Goal: Information Seeking & Learning: Find specific fact

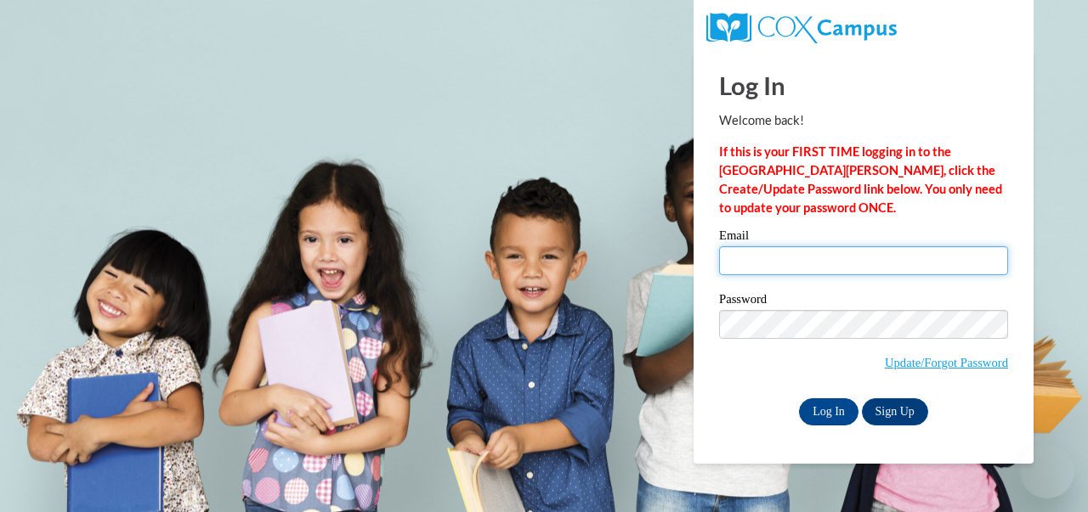
type input "bridges.evelyn.m@muscogee.k12.ga.us"
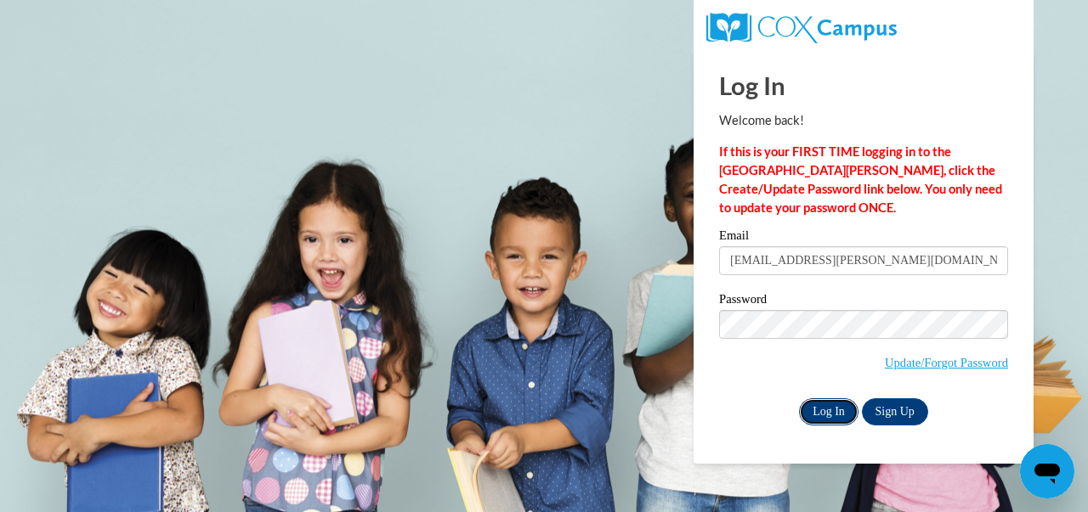
click at [846, 410] on input "Log In" at bounding box center [828, 412] width 59 height 27
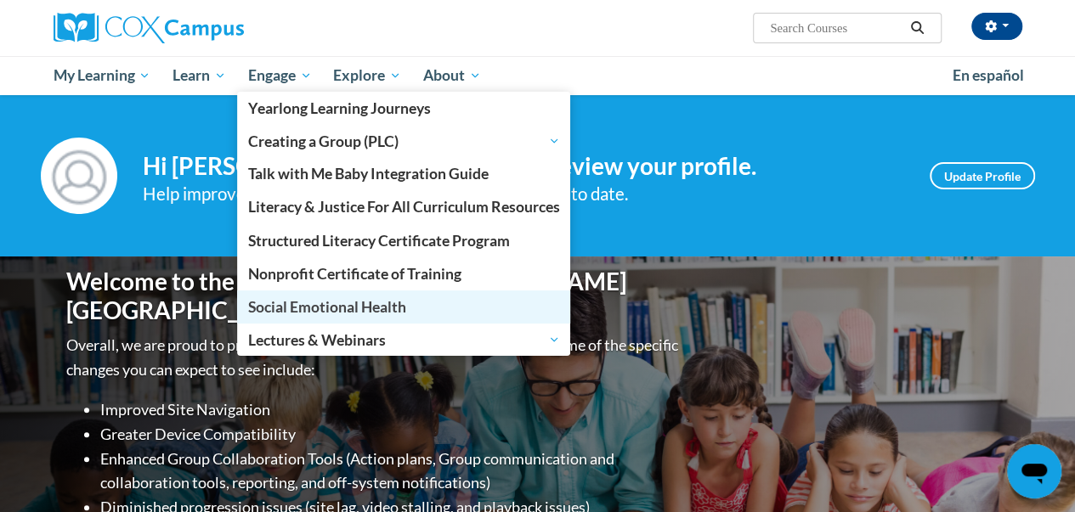
scroll to position [85, 0]
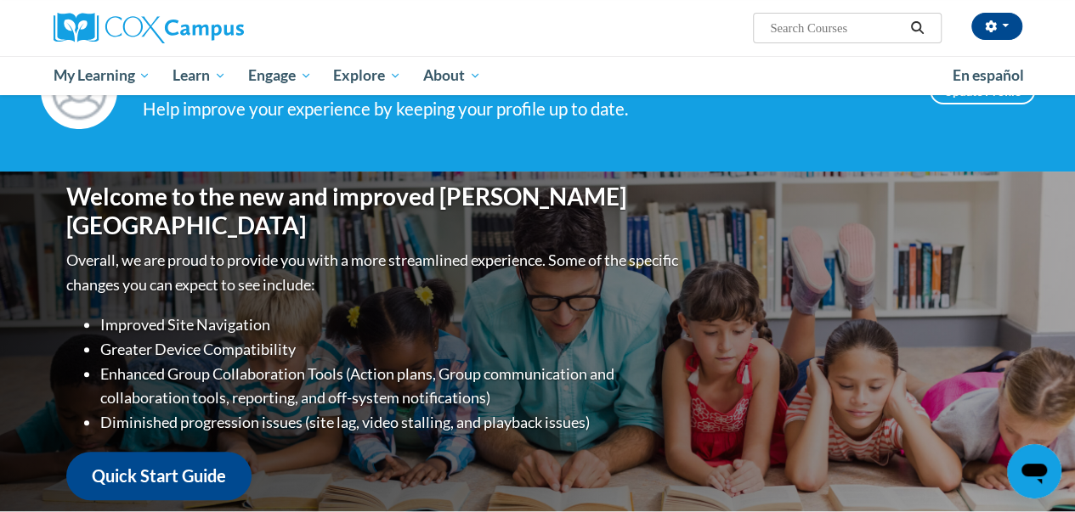
click at [862, 26] on input "Search..." at bounding box center [836, 28] width 136 height 20
type input "writing checklist"
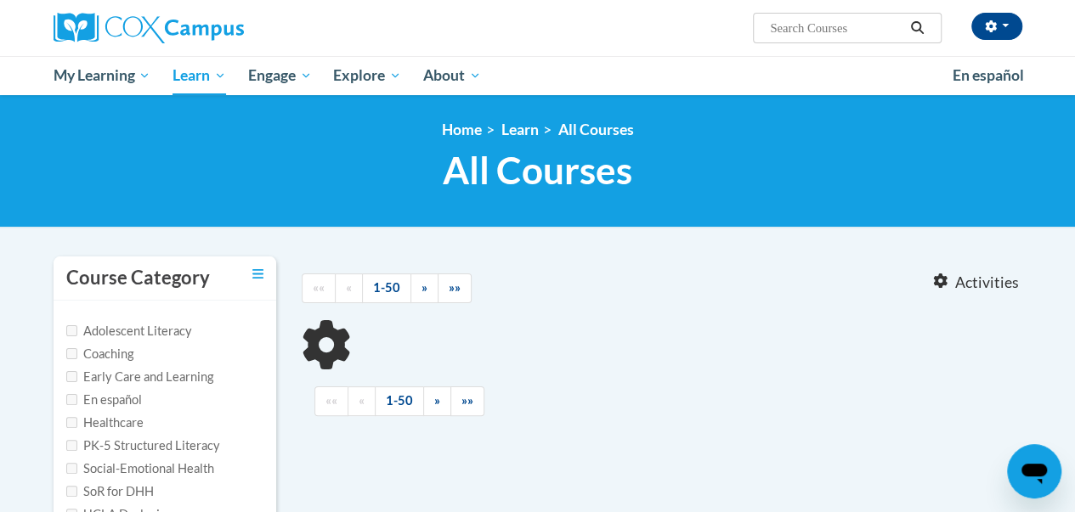
type input "writing checklist"
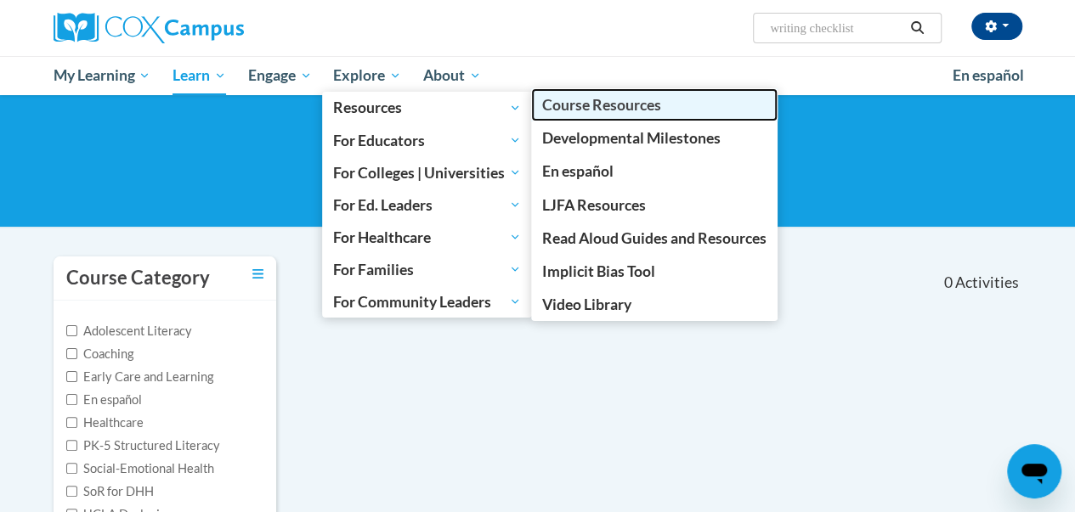
click at [602, 110] on span "Course Resources" at bounding box center [601, 105] width 119 height 18
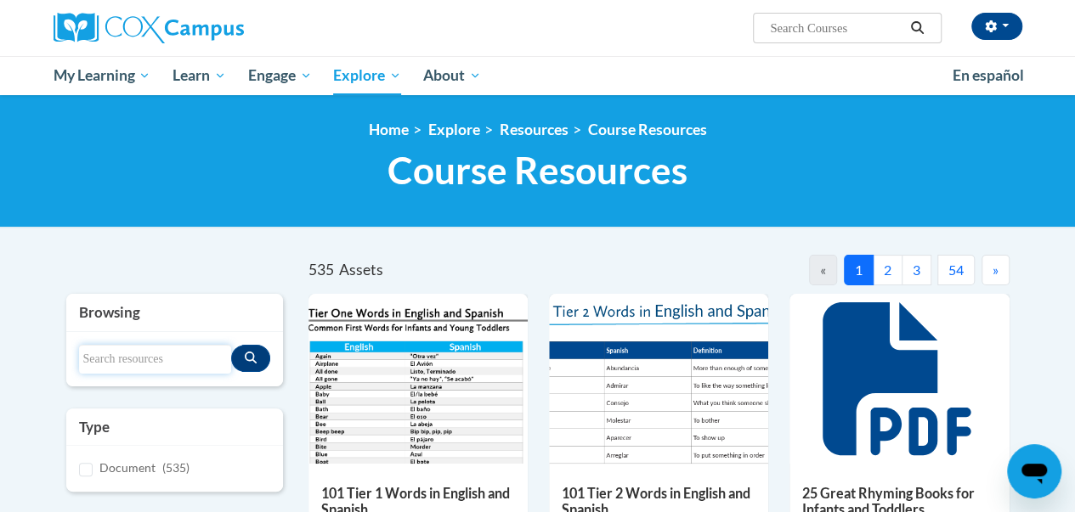
click at [110, 359] on input "Search resources" at bounding box center [155, 359] width 152 height 29
type input "writing checklist"
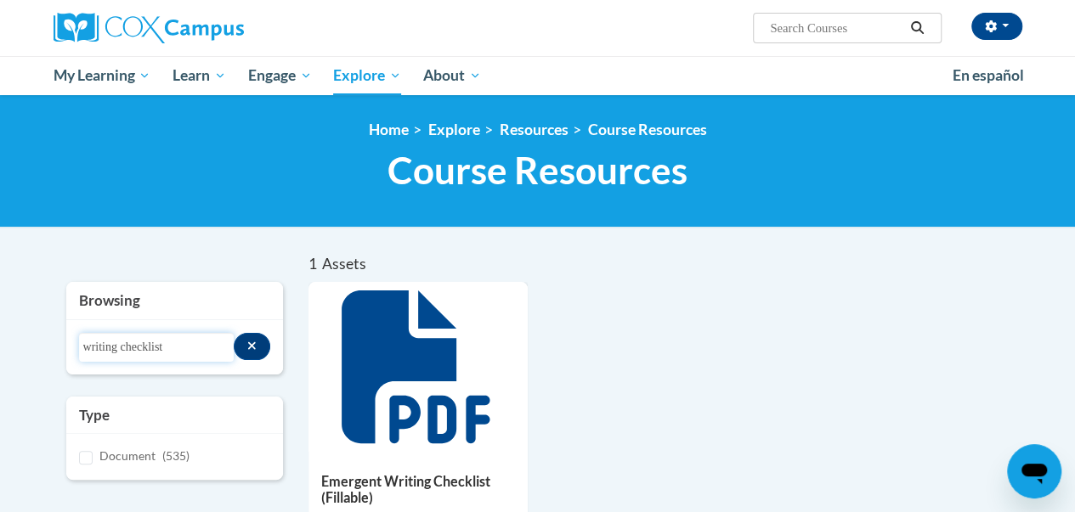
click at [184, 342] on input "writing checklist" at bounding box center [156, 347] width 155 height 29
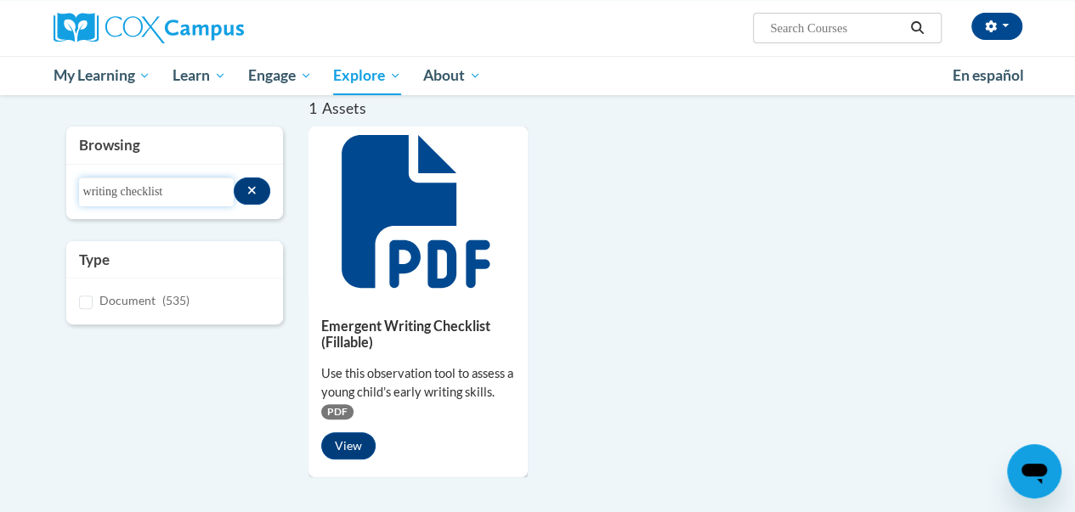
scroll to position [255, 0]
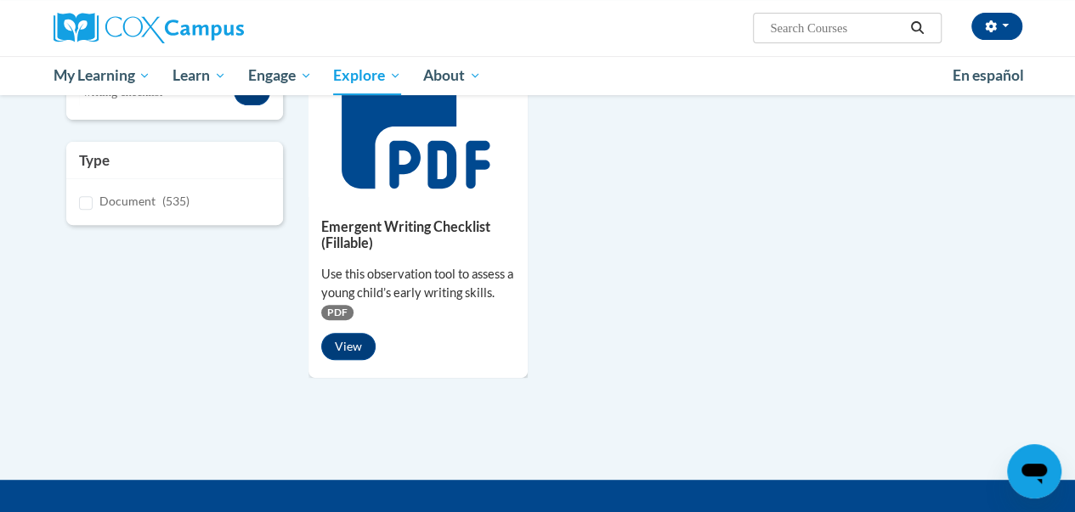
click at [342, 240] on h5 "Emergent Writing Checklist (Fillable)" at bounding box center [418, 234] width 194 height 33
